Goal: Use online tool/utility: Utilize a website feature to perform a specific function

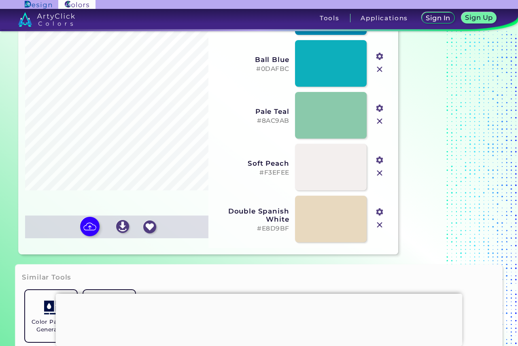
scroll to position [121, 0]
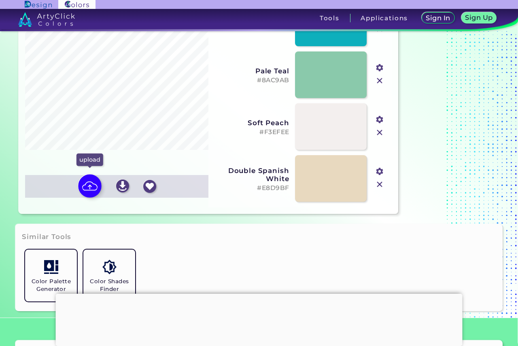
click at [89, 187] on img at bounding box center [89, 185] width 23 height 23
click at [0, 0] on input "file" at bounding box center [0, 0] width 0 height 0
type input "#946555"
type input "#f9fafd"
type input "#ebeef2"
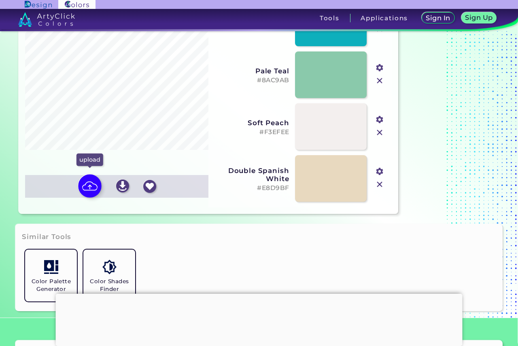
type input "#d1d5db"
type input "#a6958b"
type input "#cabab7"
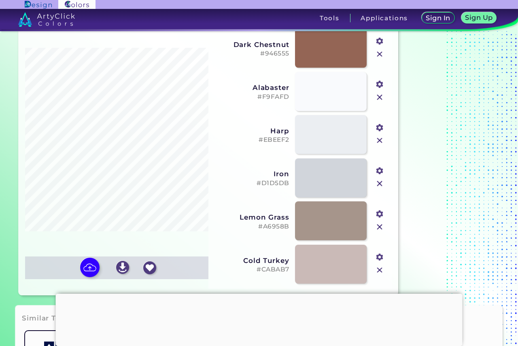
scroll to position [0, 0]
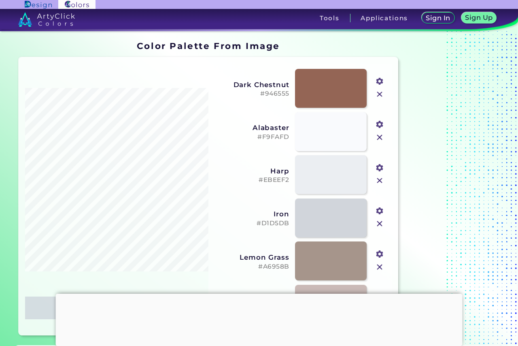
click at [383, 83] on input "#946555" at bounding box center [379, 80] width 10 height 10
